Goal: Transaction & Acquisition: Purchase product/service

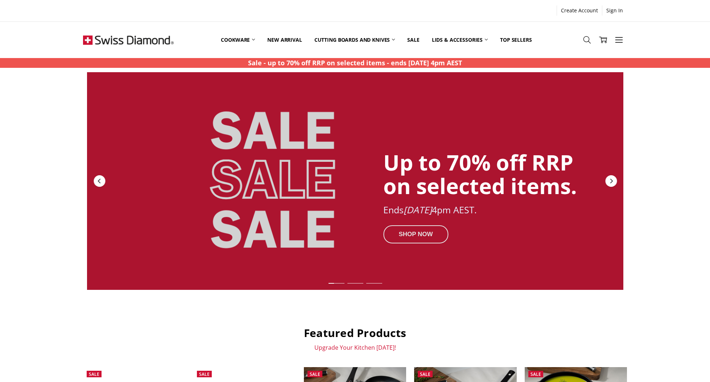
click at [425, 232] on div "SHOP NOW" at bounding box center [415, 234] width 65 height 18
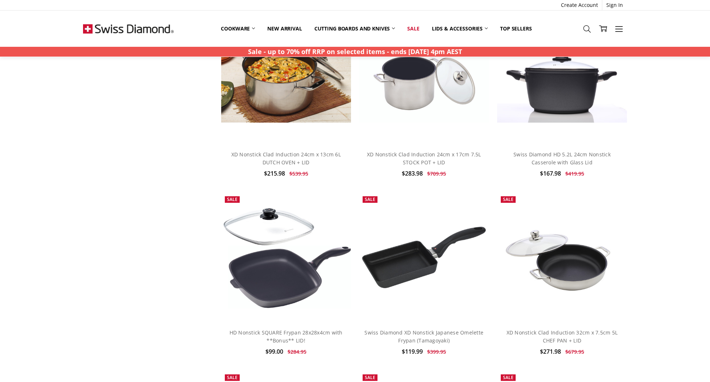
scroll to position [1538, 0]
click at [265, 268] on img at bounding box center [286, 257] width 130 height 103
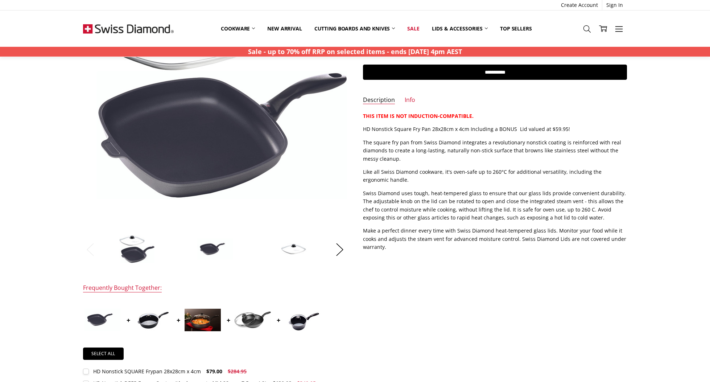
scroll to position [134, 0]
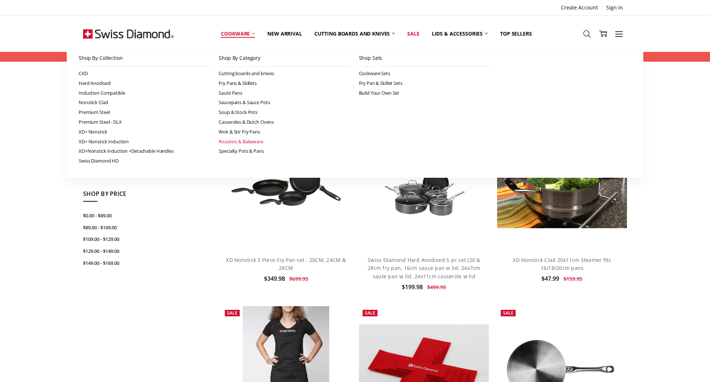
click at [229, 141] on link "Roasters & Bakeware" at bounding box center [285, 142] width 132 height 10
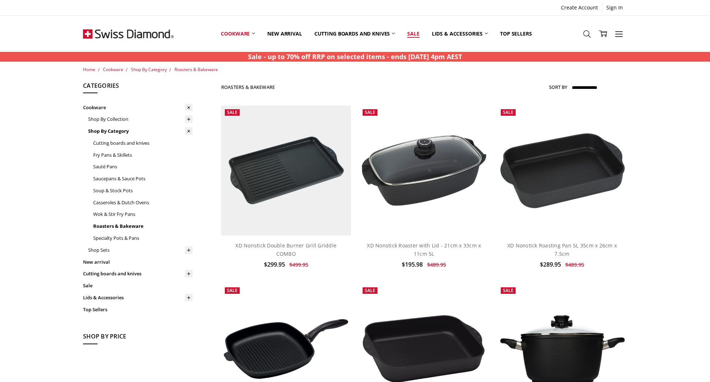
click at [417, 35] on link "Sale" at bounding box center [413, 33] width 24 height 32
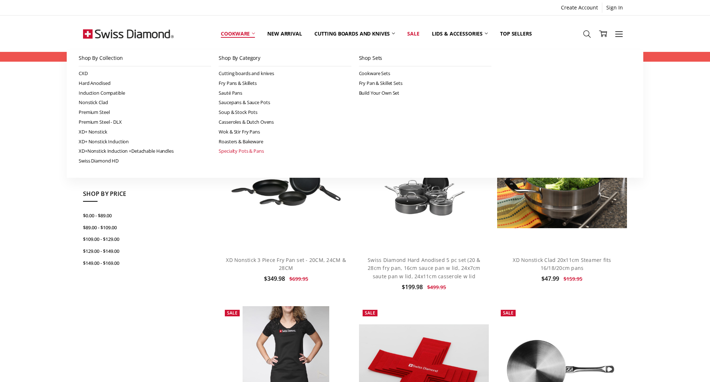
click at [221, 154] on link "Specialty Pots & Pans" at bounding box center [285, 151] width 132 height 10
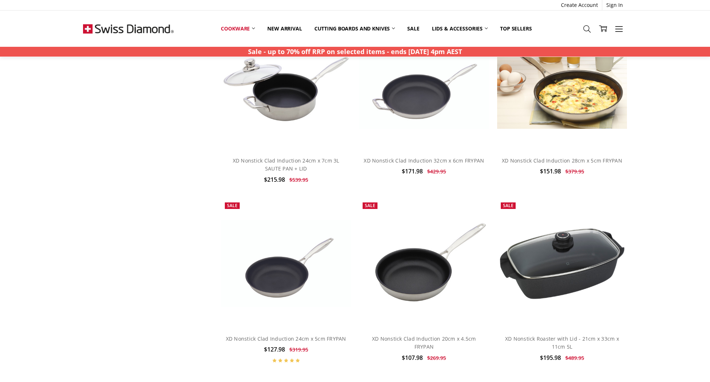
scroll to position [1155, 0]
